Goal: Information Seeking & Learning: Learn about a topic

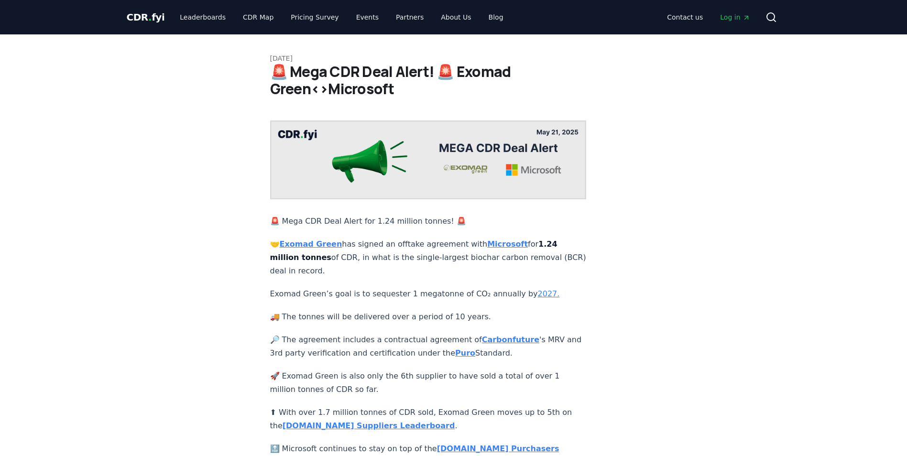
click at [139, 285] on div "May 21, 2025 🚨 Mega CDR Deal Alert! 🚨 Exomad Green<>Microsoft 🚨 Mega CDR Deal A…" at bounding box center [454, 306] width 670 height 544
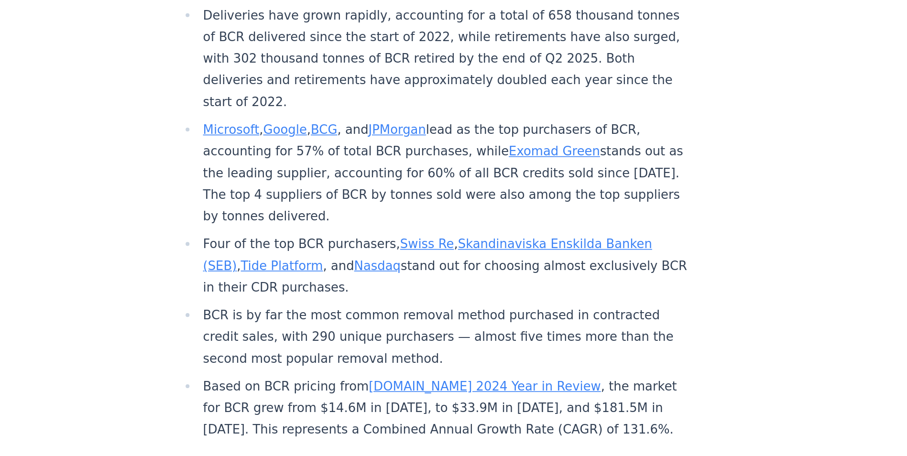
scroll to position [287, 0]
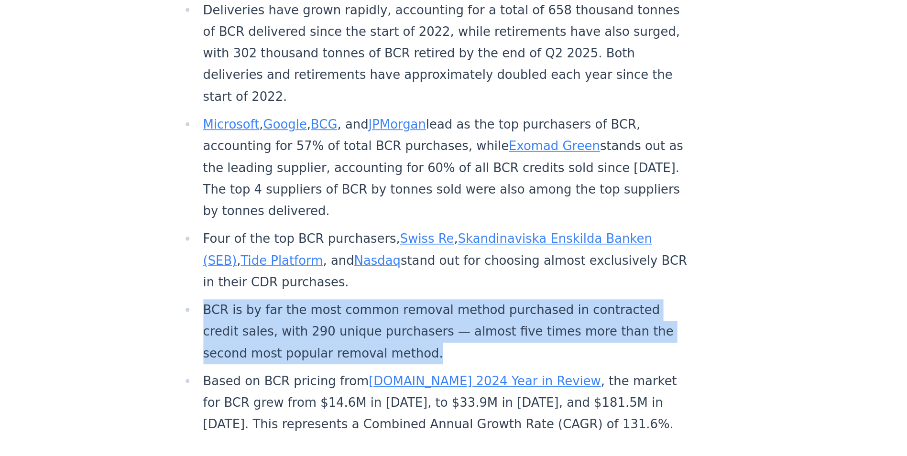
drag, startPoint x: 284, startPoint y: 333, endPoint x: 434, endPoint y: 361, distance: 152.3
click at [434, 361] on li "BCR is by far the most common removal method purchased in contracted credit sal…" at bounding box center [435, 379] width 304 height 40
copy li "BCR is by far the most common removal method purchased in contracted credit sal…"
click at [391, 359] on li "BCR is by far the most common removal method purchased in contracted credit sal…" at bounding box center [435, 379] width 304 height 40
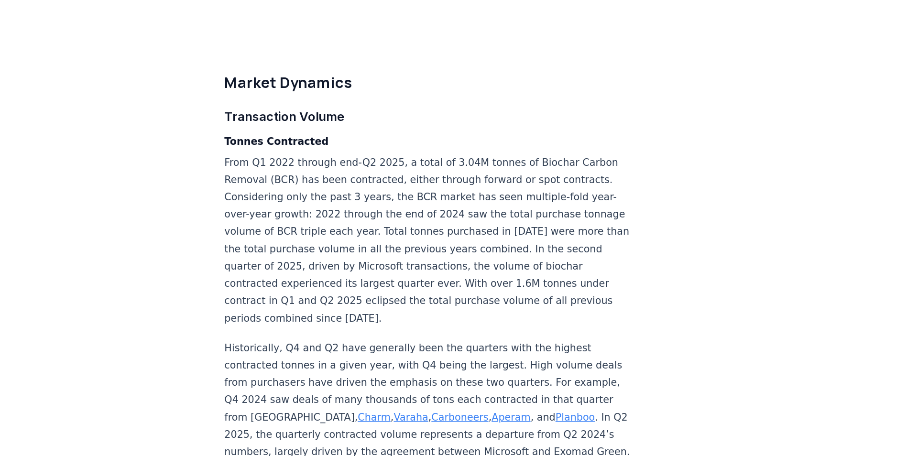
scroll to position [2399, 0]
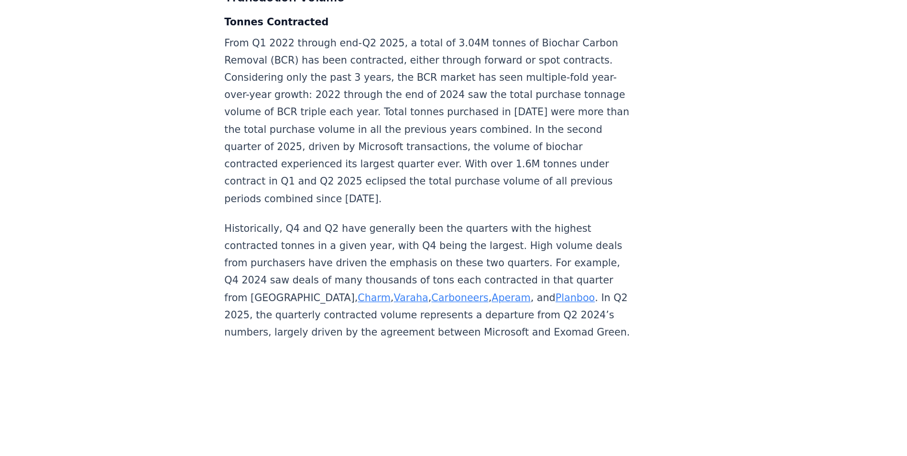
click at [301, 354] on p "Historically, Q4 and Q2 have generally been the quarters with the highest contr…" at bounding box center [428, 321] width 317 height 94
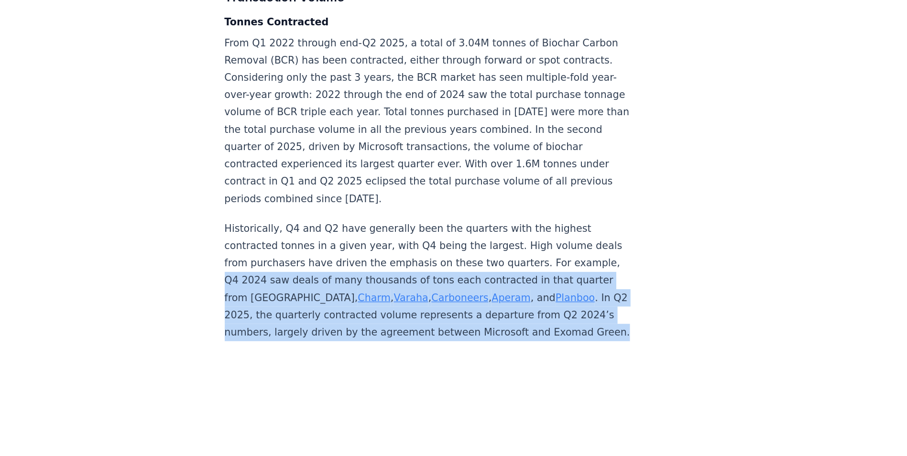
drag, startPoint x: 295, startPoint y: 357, endPoint x: 265, endPoint y: 308, distance: 57.3
copy p "Q4 2024 saw deals of many thousands of tons each contracted in that quarter fro…"
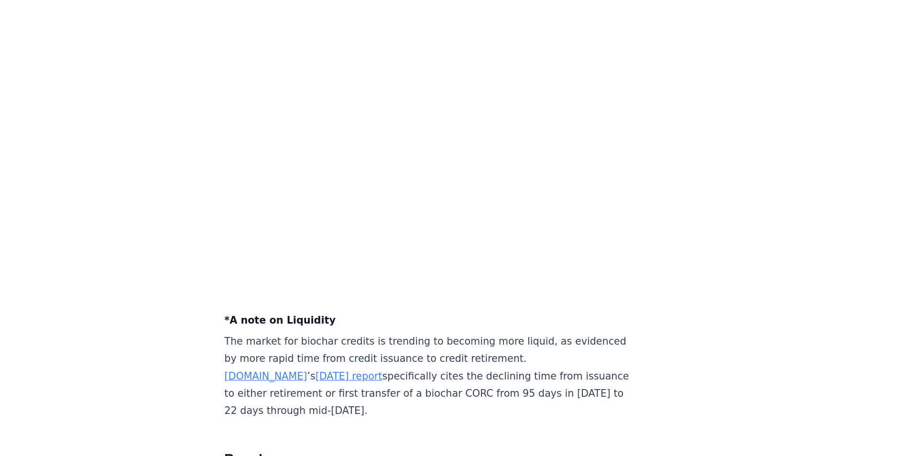
scroll to position [3508, 0]
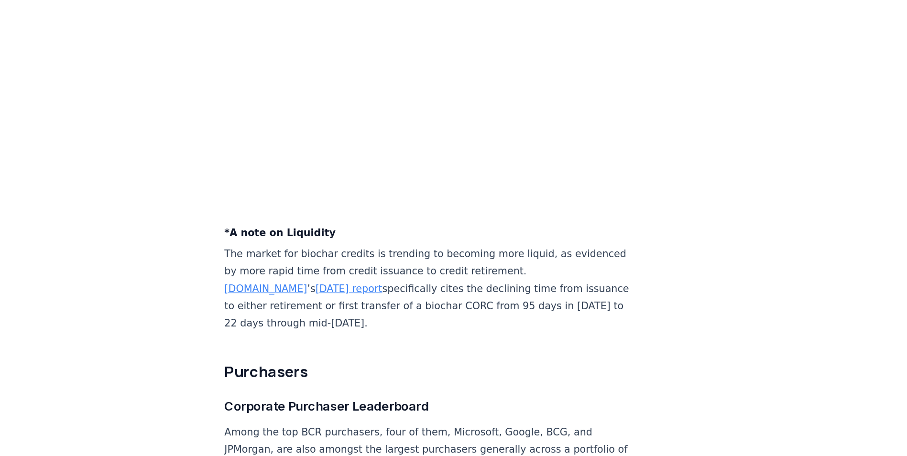
click at [348, 323] on link "[DATE] report" at bounding box center [367, 326] width 52 height 9
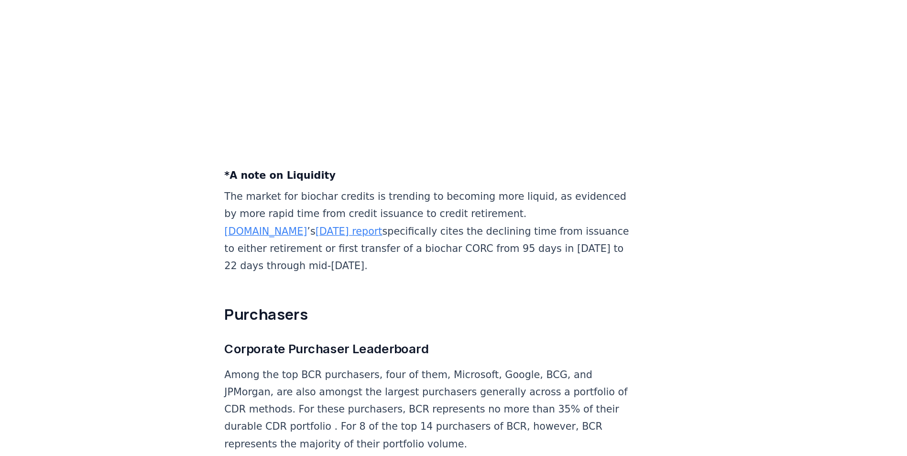
scroll to position [3602, 0]
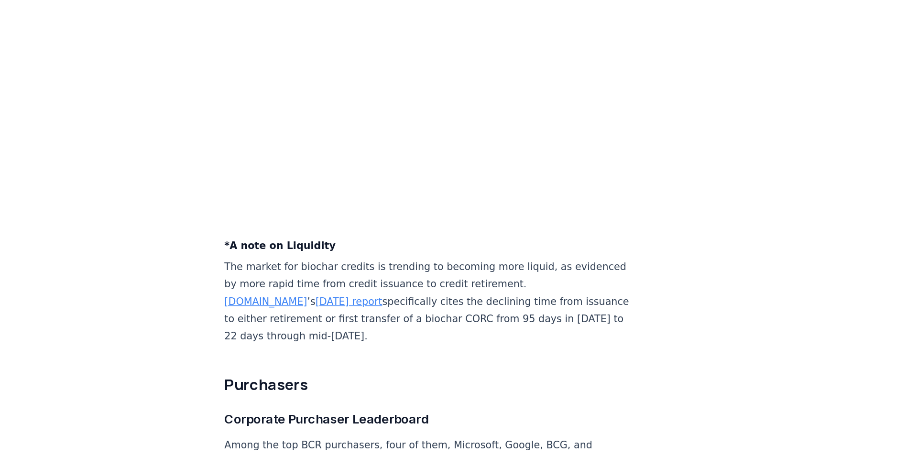
click at [293, 229] on link "[DOMAIN_NAME]" at bounding box center [302, 233] width 64 height 9
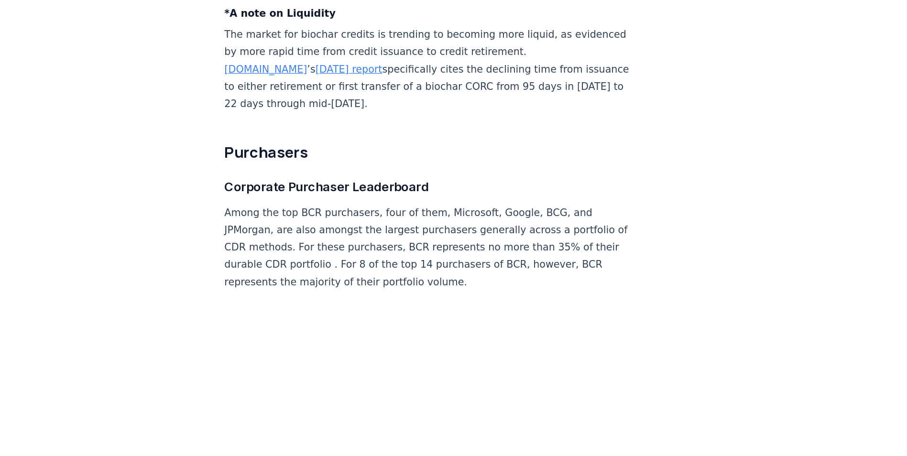
scroll to position [3860, 0]
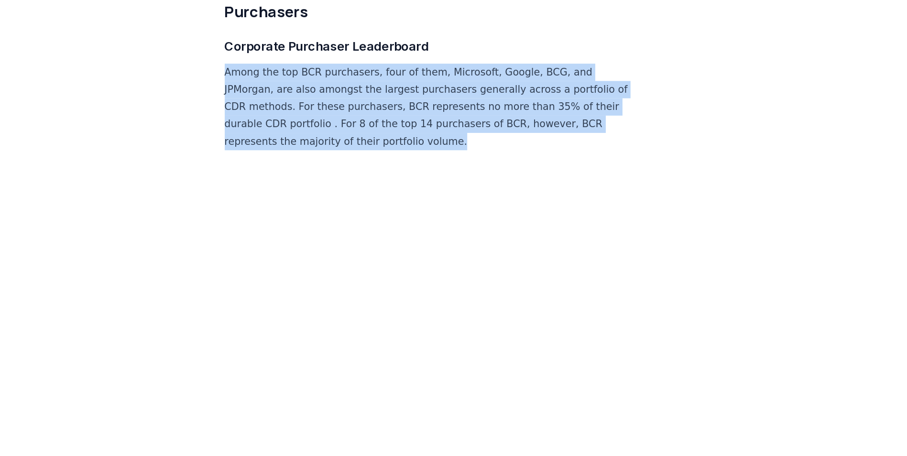
drag, startPoint x: 457, startPoint y: 139, endPoint x: 268, endPoint y: 83, distance: 197.5
copy p "Among the top BCR purchasers, four of them, Microsoft, Google, BCG, and JPMorga…"
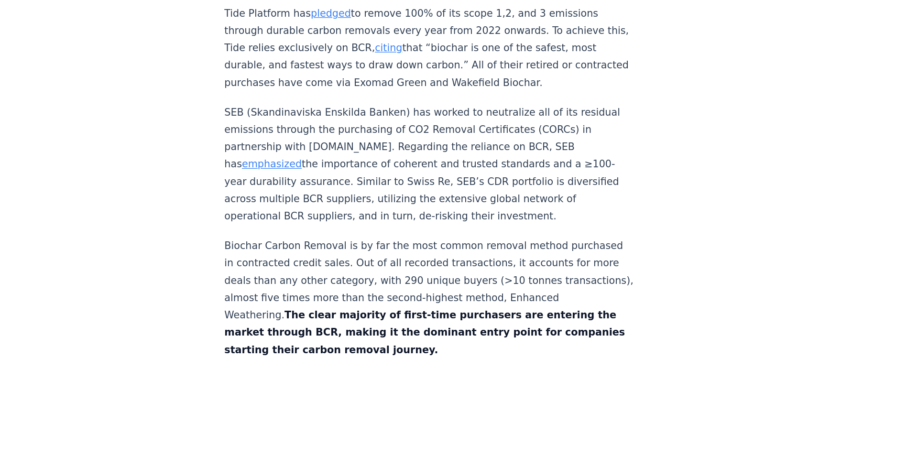
scroll to position [4525, 0]
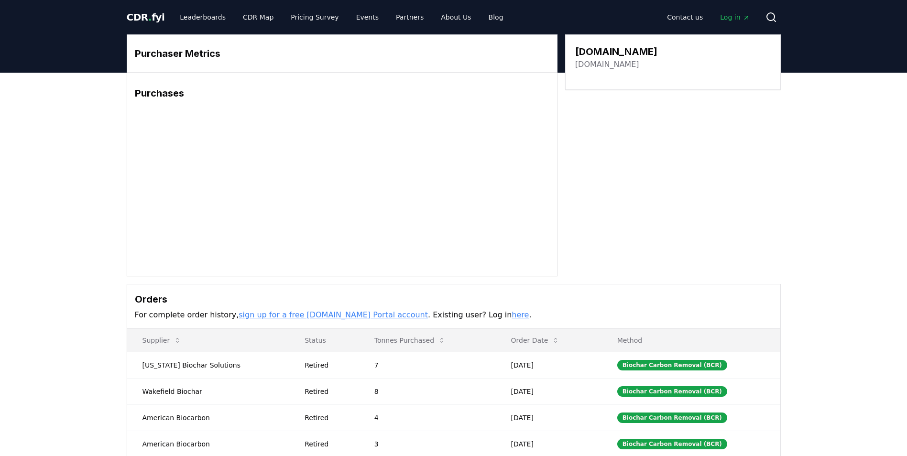
scroll to position [226, 0]
